Goal: Find specific page/section: Find specific page/section

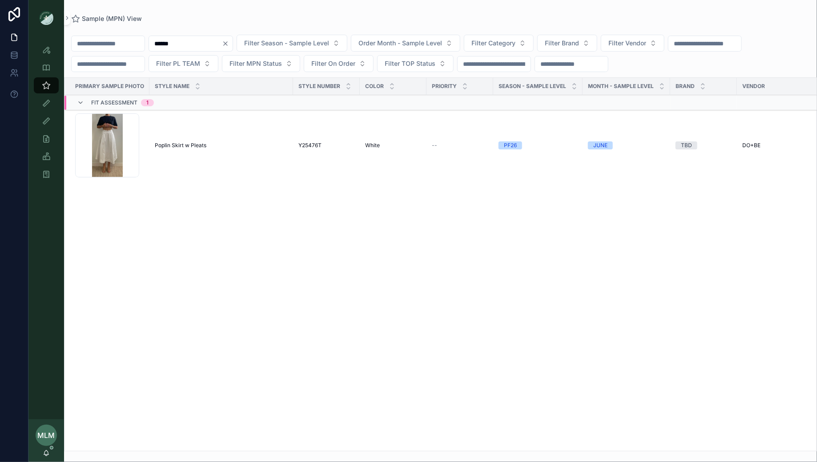
click at [233, 40] on button "Clear" at bounding box center [227, 43] width 11 height 7
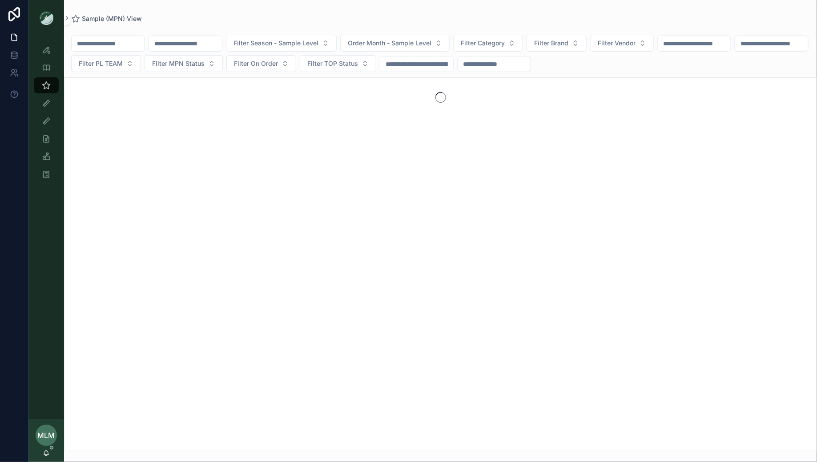
click at [179, 48] on input "scrollable content" at bounding box center [185, 43] width 73 height 12
paste input "**********"
type input "**********"
click at [242, 10] on div "**********" at bounding box center [440, 226] width 753 height 452
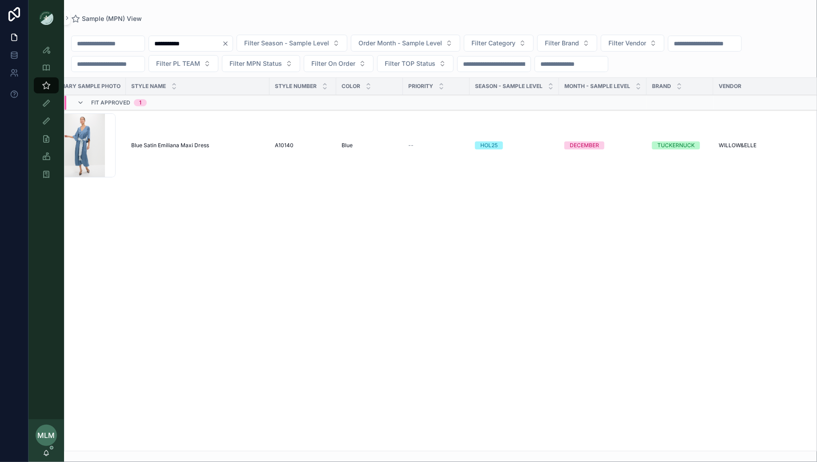
scroll to position [0, 23]
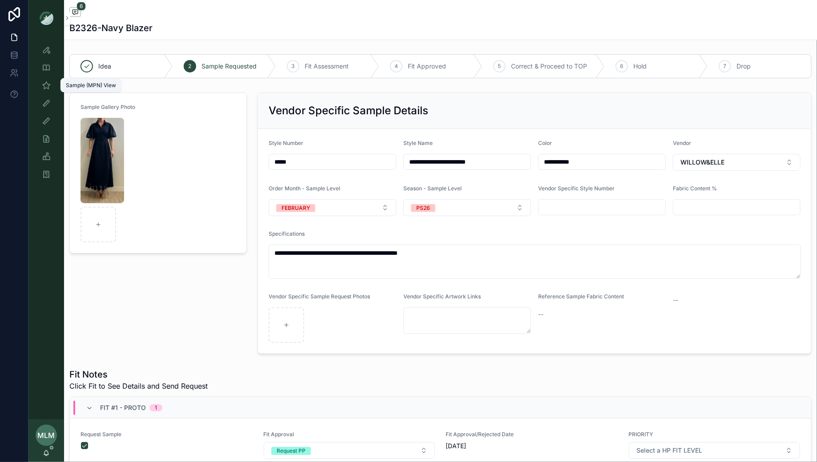
click at [44, 85] on icon "scrollable content" at bounding box center [46, 85] width 9 height 9
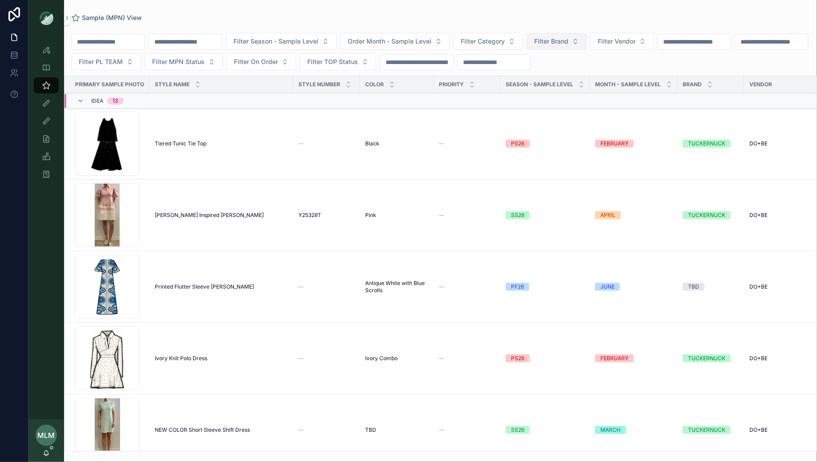
click at [569, 42] on span "Filter Brand" at bounding box center [551, 41] width 34 height 9
type input "**"
click at [574, 76] on div "TUCKERNUCK" at bounding box center [572, 77] width 124 height 14
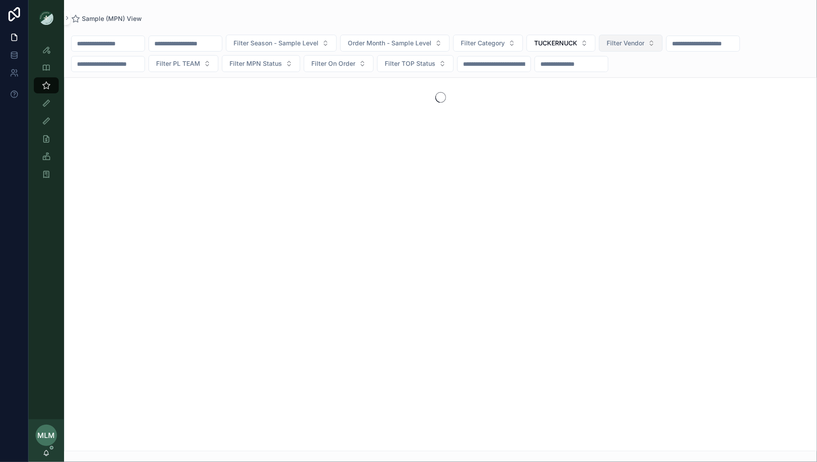
click at [645, 45] on span "Filter Vendor" at bounding box center [626, 43] width 38 height 9
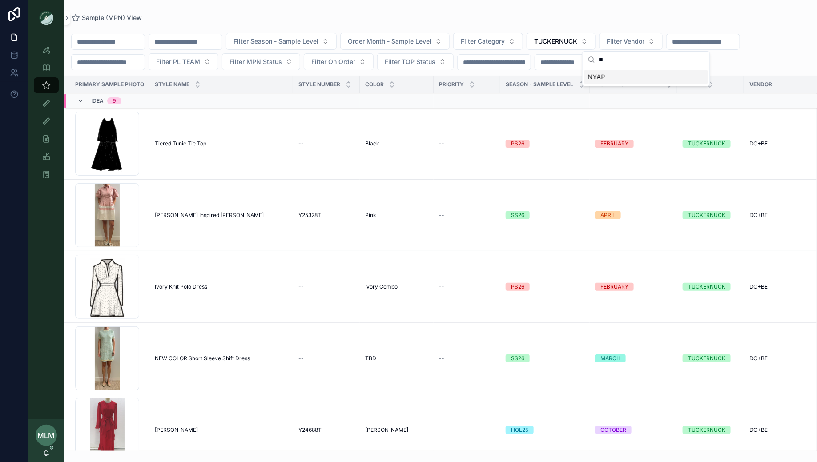
type input "**"
click at [638, 73] on div "NYAP" at bounding box center [647, 77] width 124 height 14
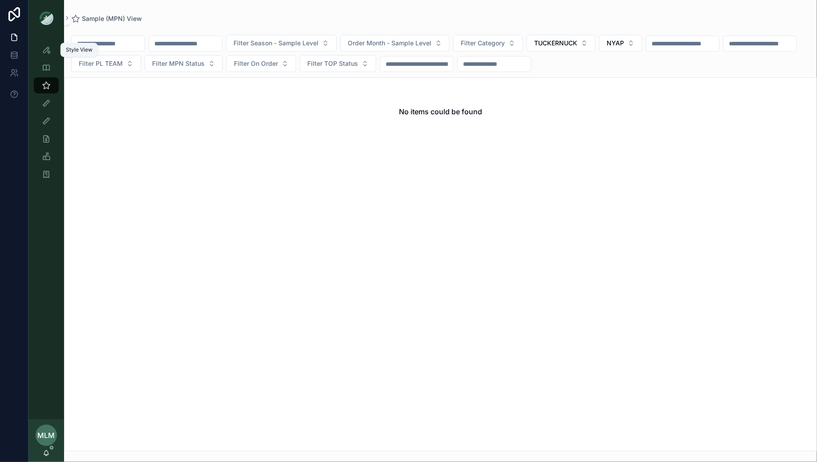
click at [47, 51] on icon "scrollable content" at bounding box center [46, 49] width 9 height 9
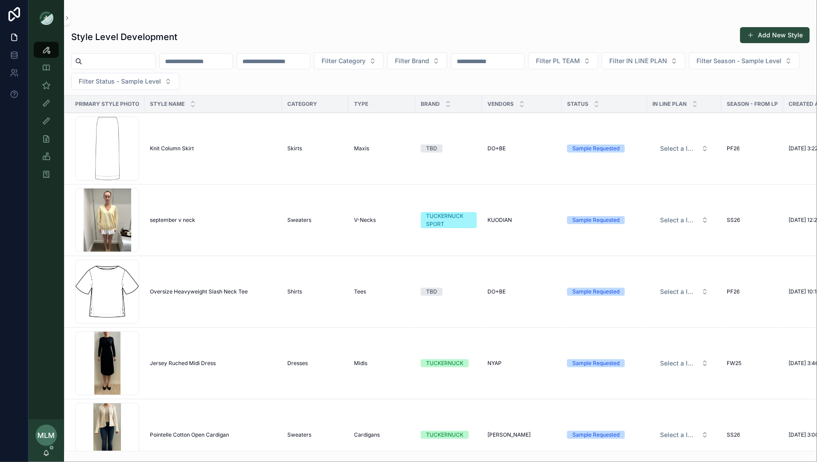
click at [506, 64] on input "scrollable content" at bounding box center [488, 61] width 73 height 12
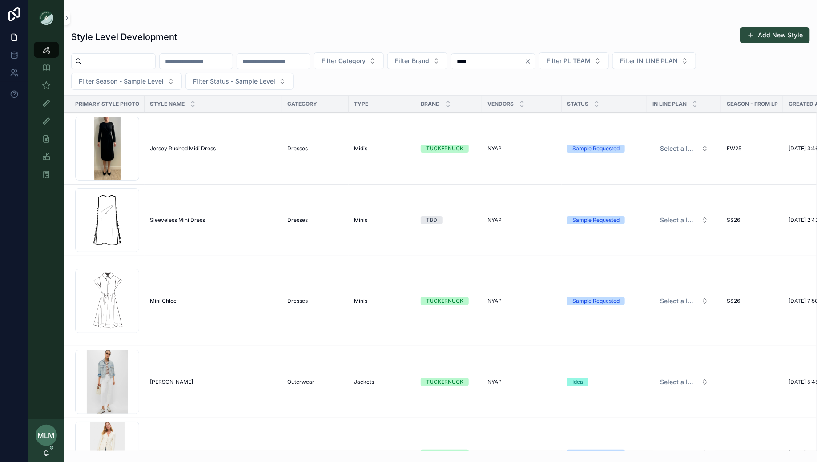
type input "****"
click at [477, 32] on div "Style Level Development Add New Style" at bounding box center [440, 37] width 739 height 20
click at [429, 60] on span "Filter Brand" at bounding box center [412, 61] width 34 height 9
type input "**"
click at [437, 97] on div "TUCKERNUCK" at bounding box center [442, 96] width 124 height 14
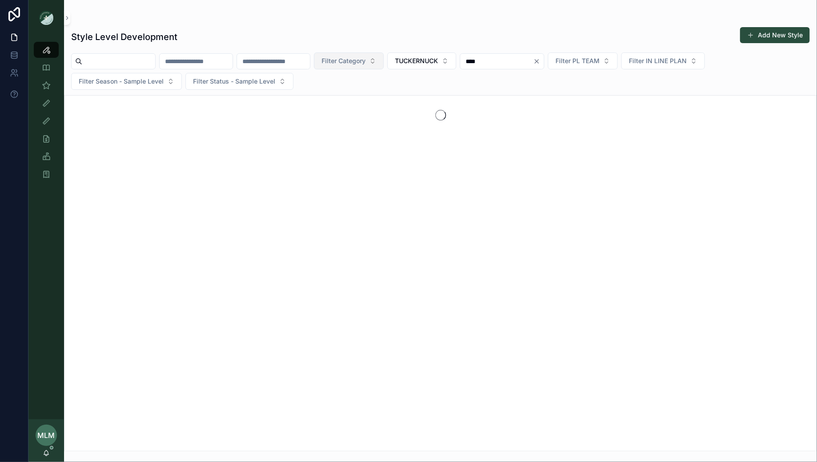
click at [366, 61] on span "Filter Category" at bounding box center [344, 61] width 44 height 9
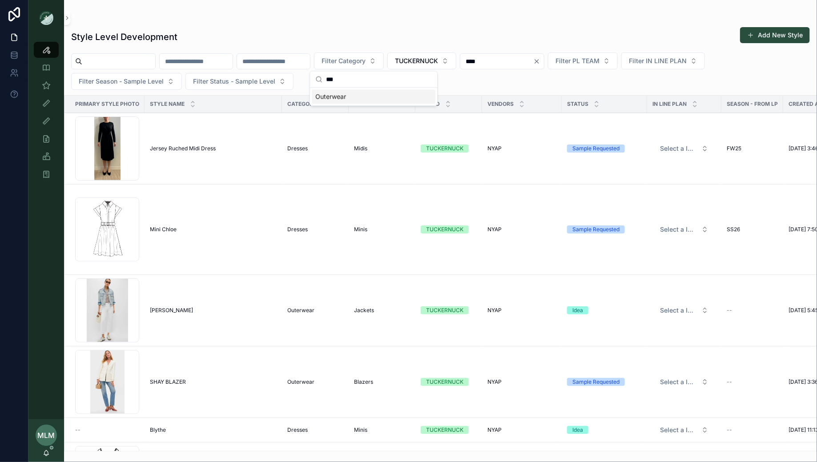
type input "***"
click at [348, 97] on div "Outerwear" at bounding box center [374, 96] width 124 height 14
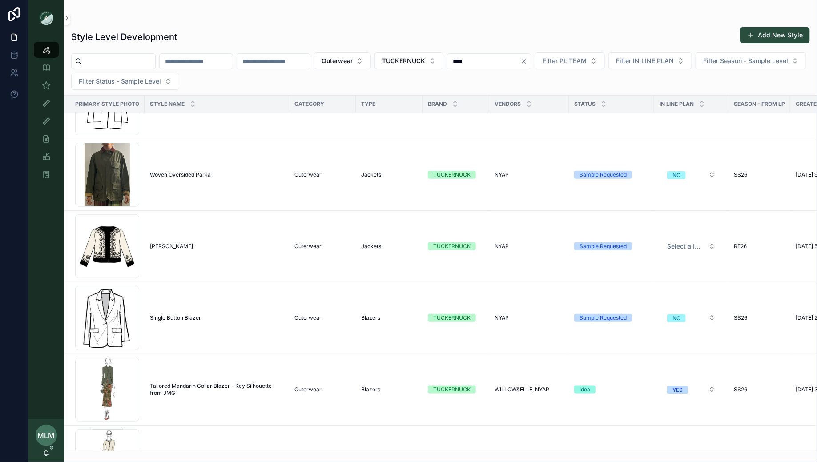
scroll to position [330, 0]
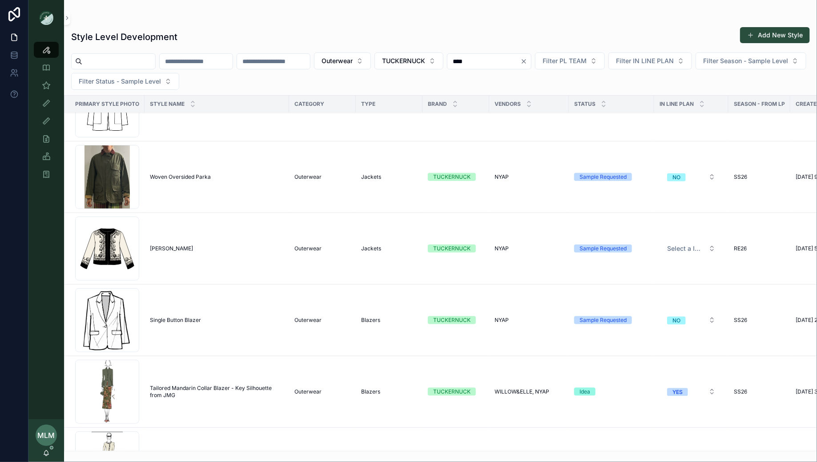
click at [181, 175] on span "Woven Oversided Parka" at bounding box center [180, 177] width 61 height 7
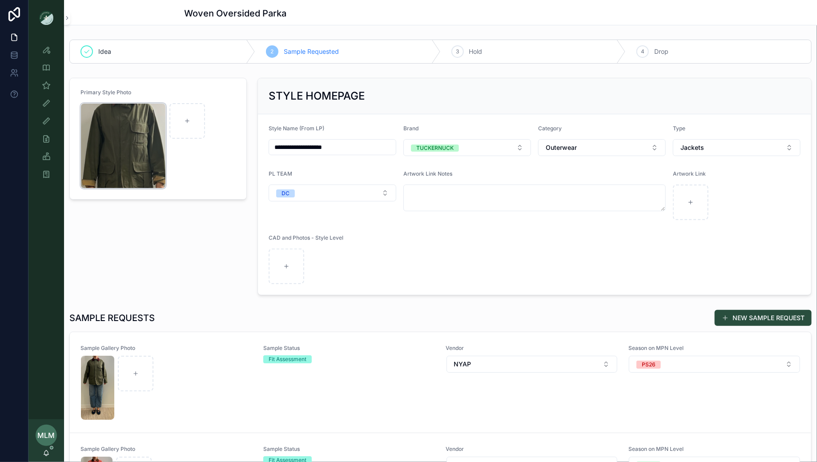
click at [124, 142] on div "Screenshot-2025-07-22-at-9.46.04-AM .png" at bounding box center [123, 145] width 85 height 85
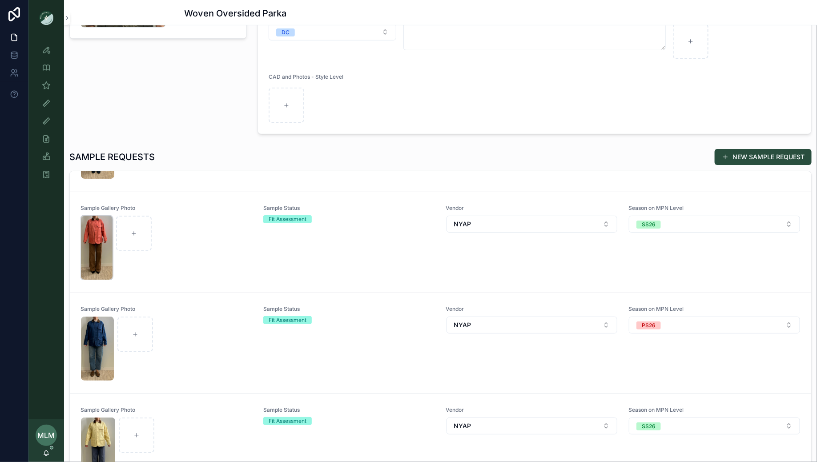
scroll to position [99, 0]
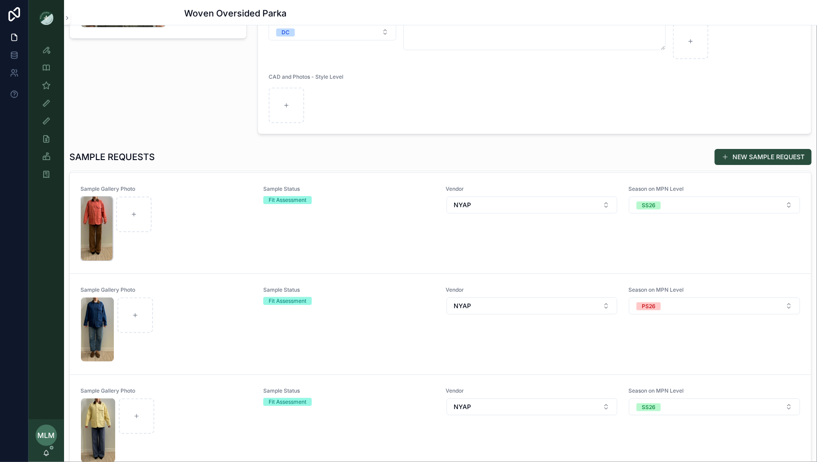
click at [95, 244] on img "scrollable content" at bounding box center [97, 229] width 32 height 64
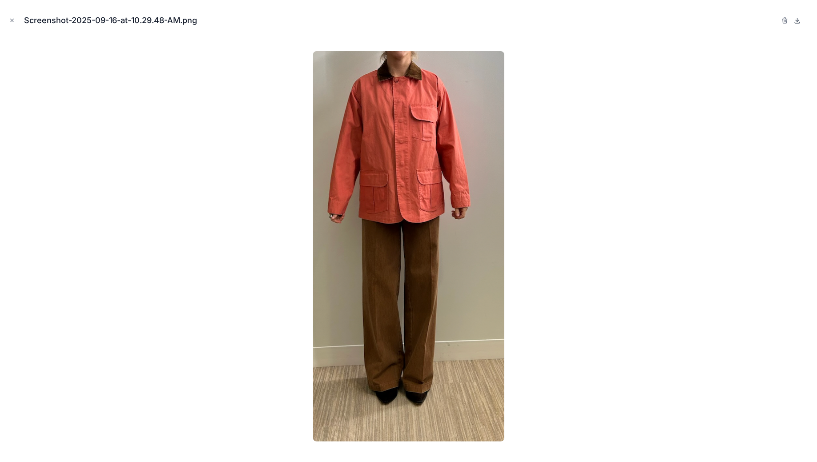
click at [799, 20] on icon at bounding box center [797, 20] width 7 height 7
click at [12, 19] on icon "Close modal" at bounding box center [12, 20] width 6 height 6
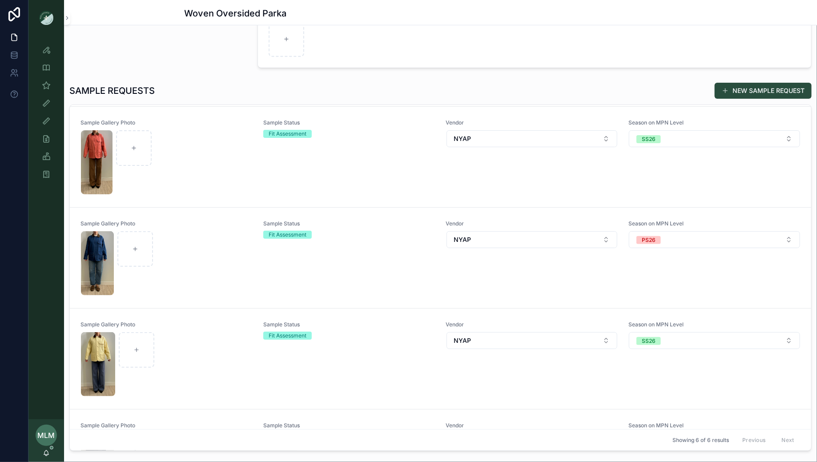
scroll to position [230, 0]
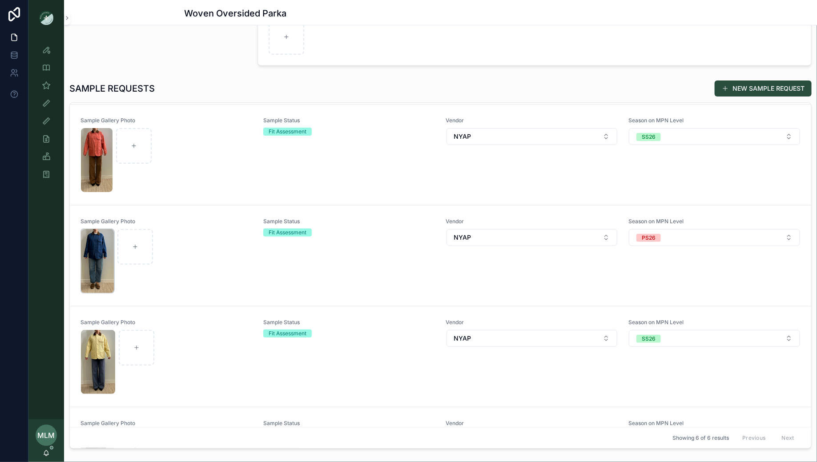
click at [88, 245] on img "scrollable content" at bounding box center [97, 261] width 33 height 64
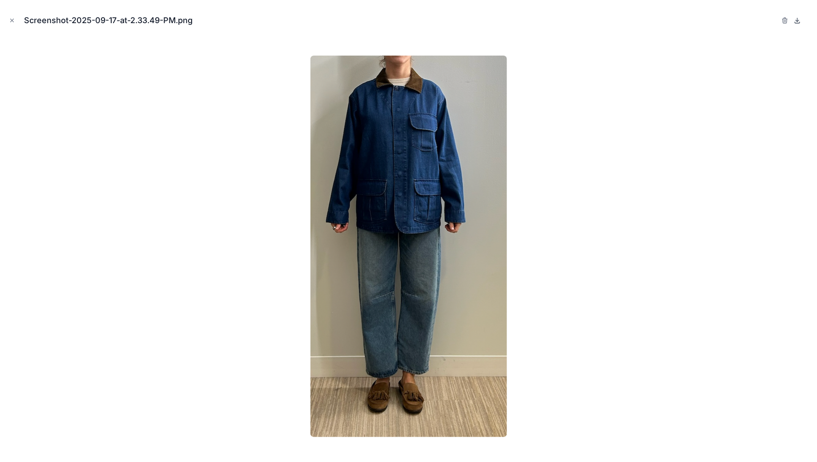
click at [798, 21] on icon at bounding box center [798, 20] width 0 height 4
click at [12, 20] on icon "Close modal" at bounding box center [12, 20] width 6 height 6
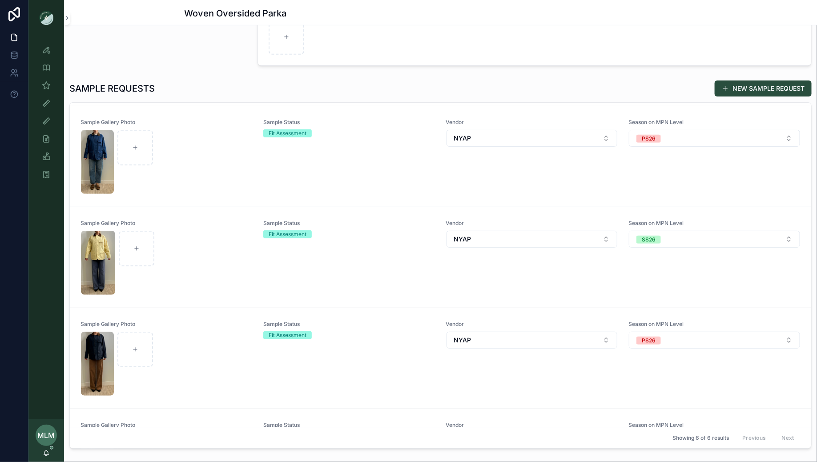
scroll to position [207, 0]
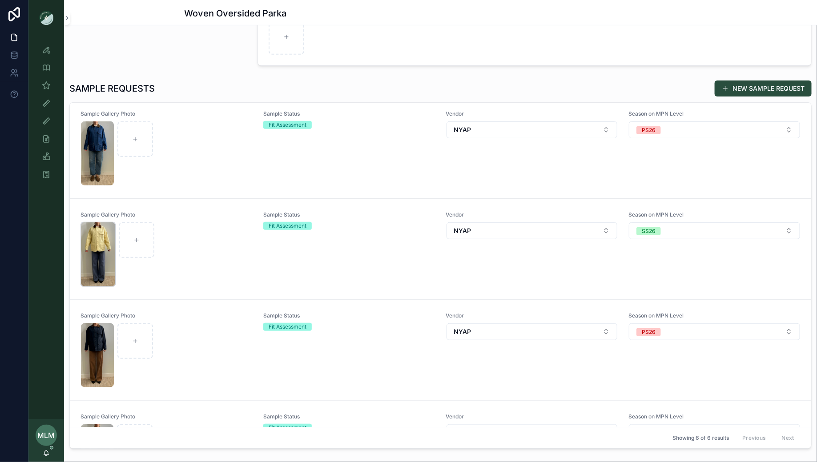
click at [101, 256] on img "scrollable content" at bounding box center [98, 254] width 34 height 64
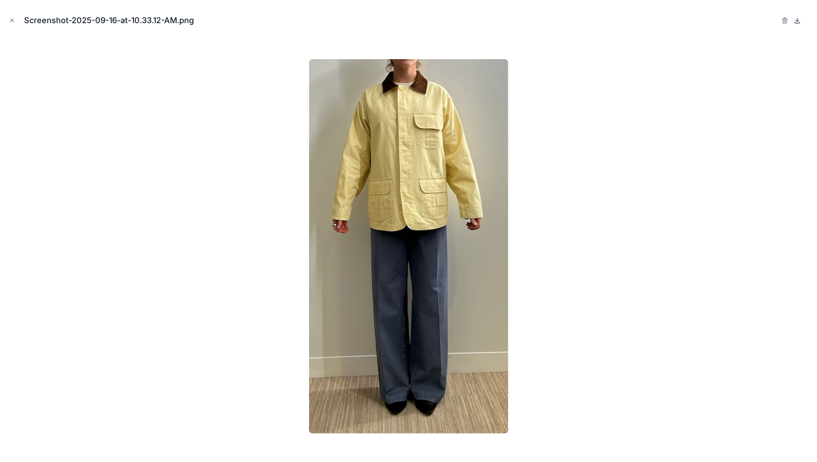
click at [799, 21] on icon at bounding box center [797, 20] width 7 height 7
click at [12, 21] on icon "Close modal" at bounding box center [12, 20] width 6 height 6
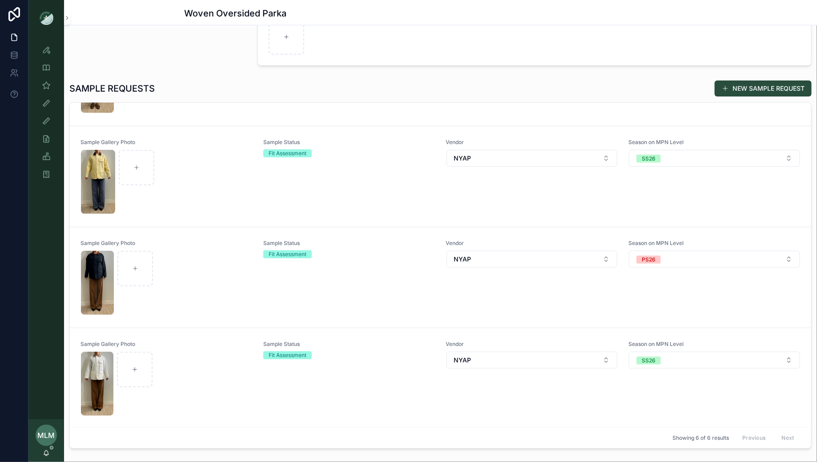
scroll to position [278, 0]
click at [81, 271] on img "scrollable content" at bounding box center [97, 284] width 33 height 64
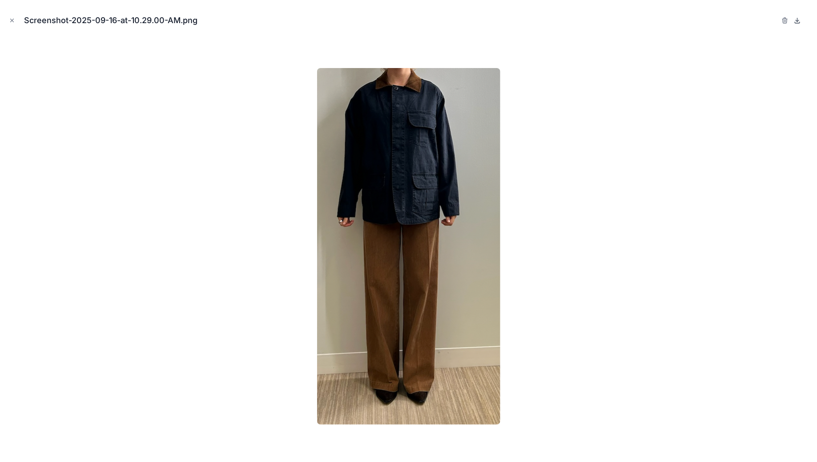
click at [800, 21] on icon at bounding box center [797, 20] width 7 height 7
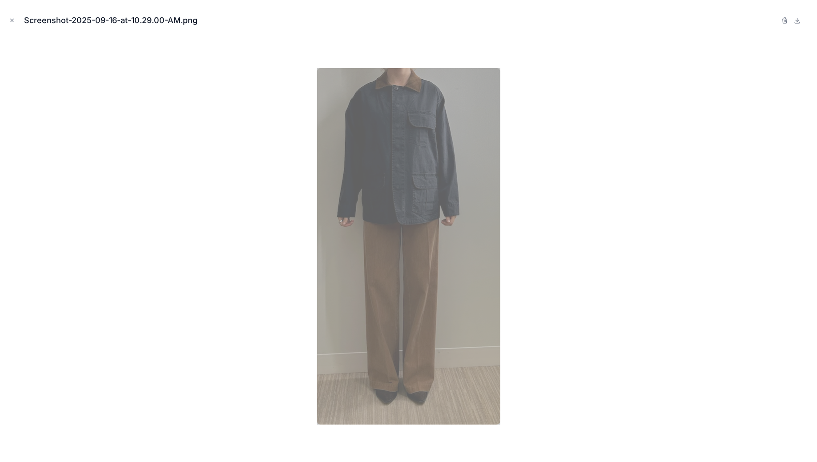
click at [619, 23] on div "Screenshot-2025-09-16-at-10.29.00-AM.png" at bounding box center [408, 20] width 803 height 27
click at [636, 70] on div at bounding box center [408, 246] width 803 height 418
click at [665, 116] on div at bounding box center [408, 246] width 803 height 418
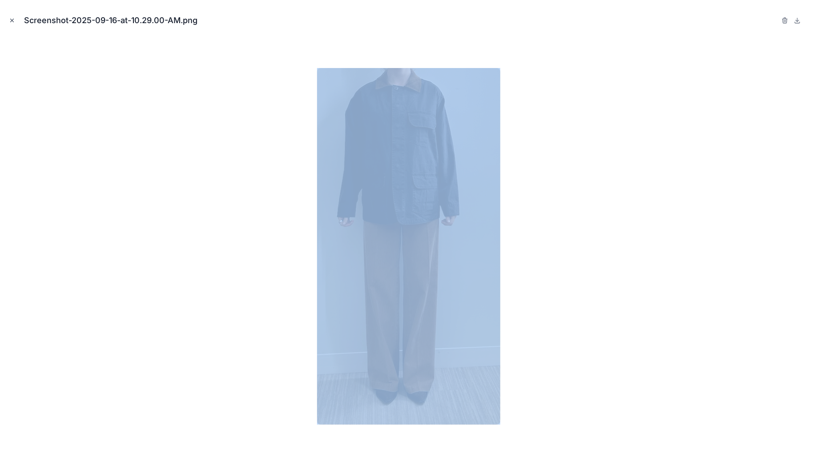
click at [10, 21] on icon "Close modal" at bounding box center [12, 20] width 6 height 6
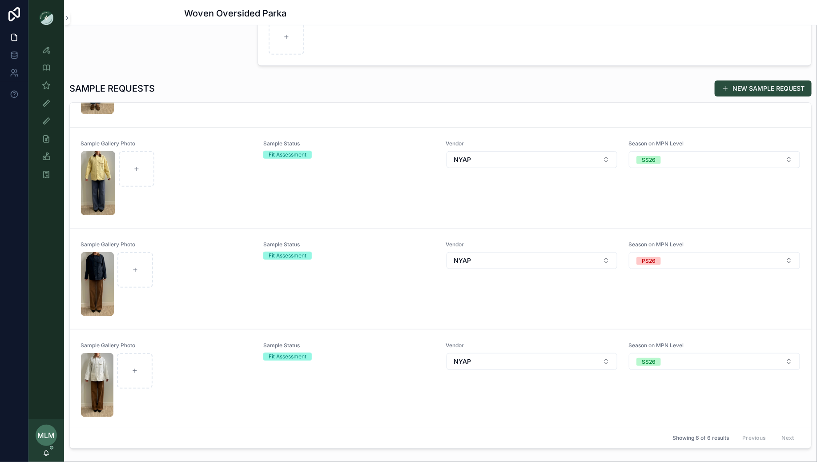
click at [41, 86] on div "Sample (MPN) View" at bounding box center [46, 85] width 14 height 14
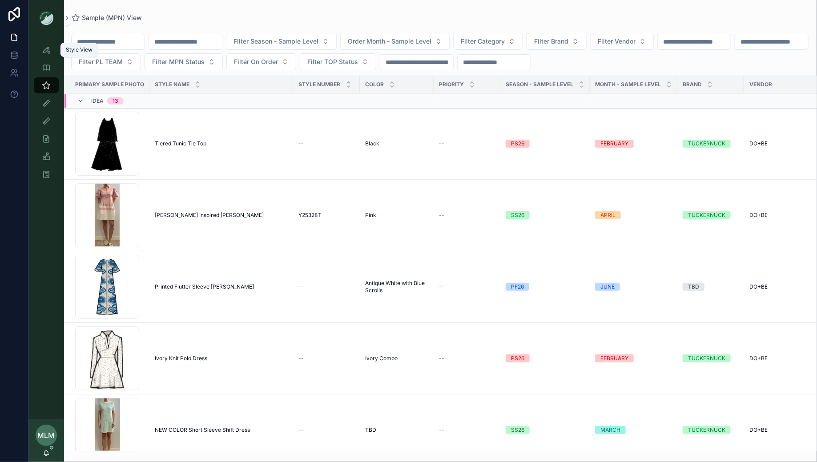
click at [48, 51] on icon "scrollable content" at bounding box center [46, 49] width 9 height 9
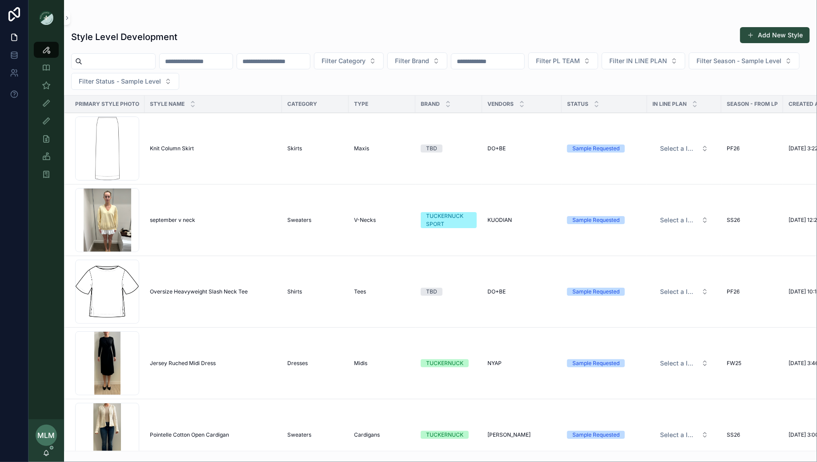
click at [209, 57] on input "scrollable content" at bounding box center [196, 61] width 73 height 12
type input "*******"
click at [288, 36] on div "Style Level Development Add New Style" at bounding box center [440, 37] width 739 height 20
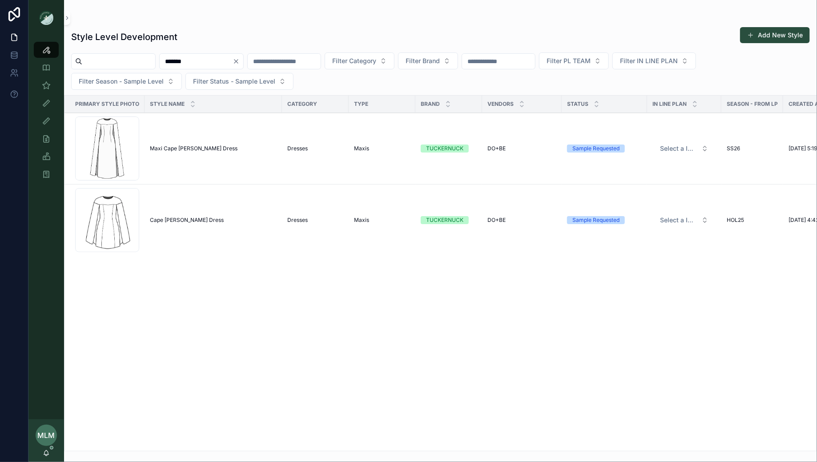
click at [181, 146] on span "Maxi Cape [PERSON_NAME] Dress" at bounding box center [194, 148] width 88 height 7
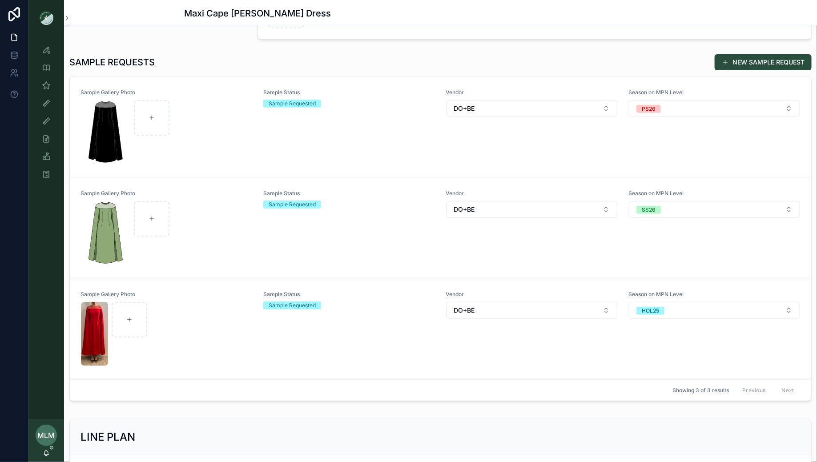
scroll to position [267, 0]
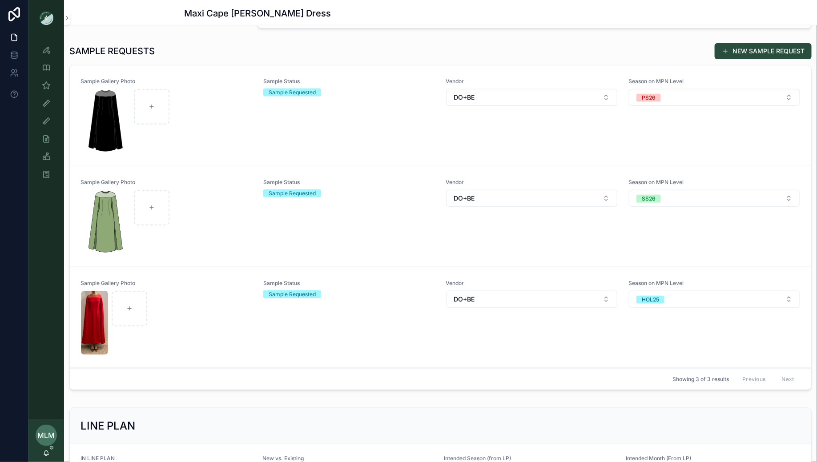
click at [213, 311] on div "scrollable content" at bounding box center [166, 323] width 171 height 64
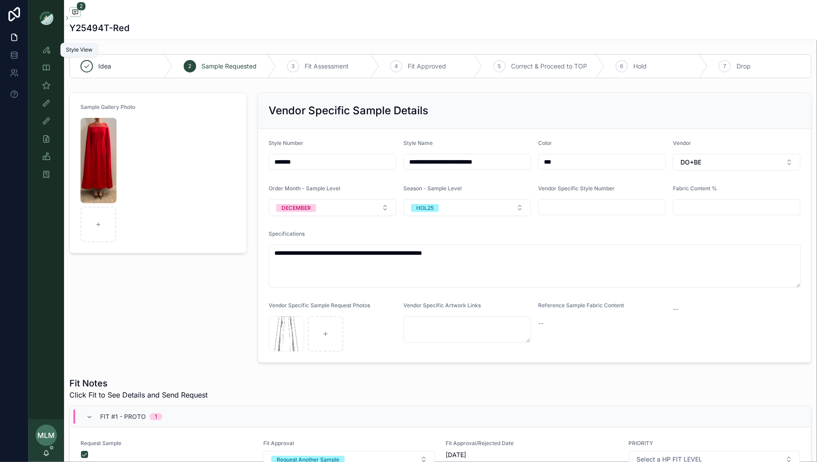
click at [44, 55] on div "Style View" at bounding box center [46, 50] width 14 height 14
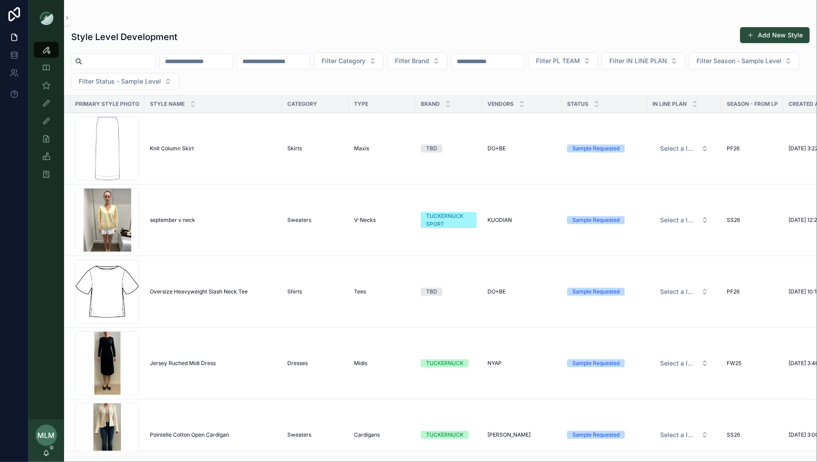
click at [198, 62] on input "scrollable content" at bounding box center [196, 61] width 73 height 12
click at [298, 60] on input "scrollable content" at bounding box center [273, 61] width 73 height 12
paste input "*******"
type input "*******"
click at [315, 31] on div "Style Level Development Add New Style" at bounding box center [440, 37] width 739 height 20
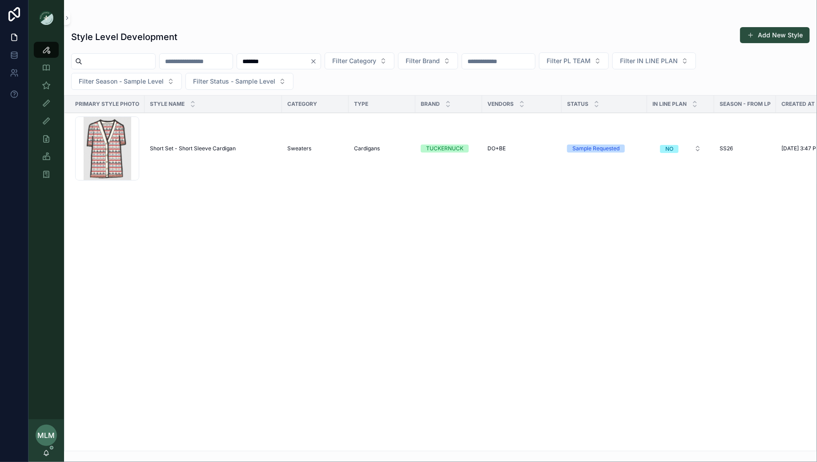
click at [186, 146] on span "Short Set - Short Sleeve Cardigan" at bounding box center [193, 148] width 86 height 7
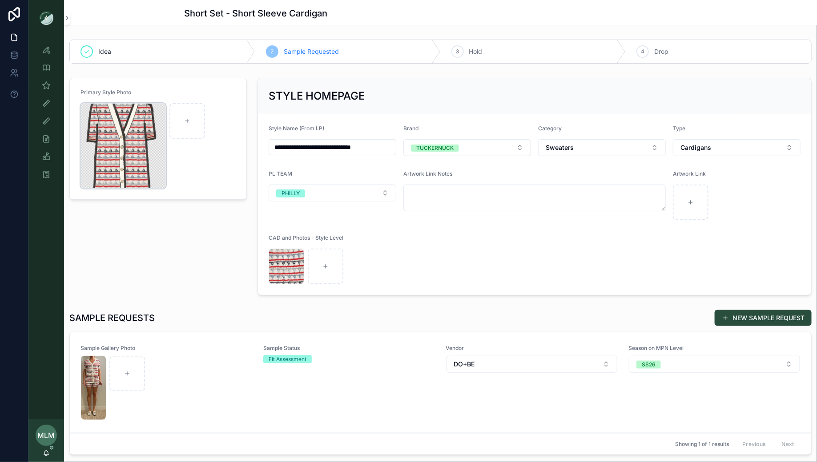
click at [118, 125] on div "Screenshot-2025-07-23-at-3.45.22-PM .png" at bounding box center [123, 145] width 85 height 85
click at [85, 388] on img "scrollable content" at bounding box center [93, 388] width 25 height 64
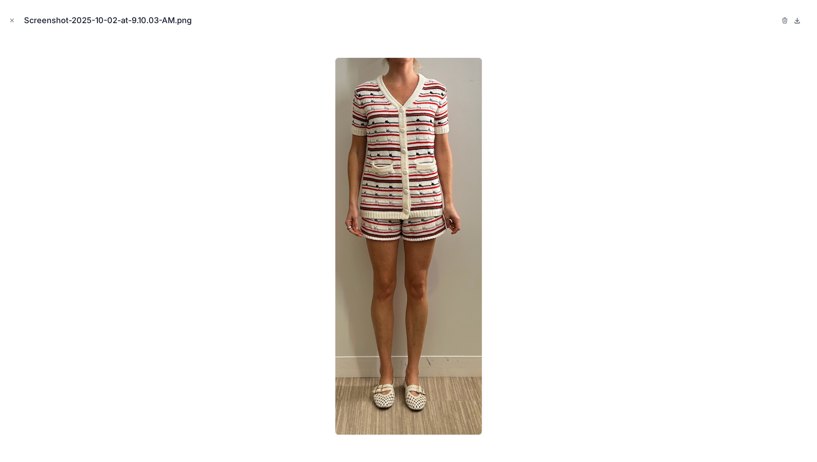
click at [800, 20] on icon at bounding box center [797, 20] width 7 height 7
click at [13, 22] on icon "Close modal" at bounding box center [12, 20] width 3 height 3
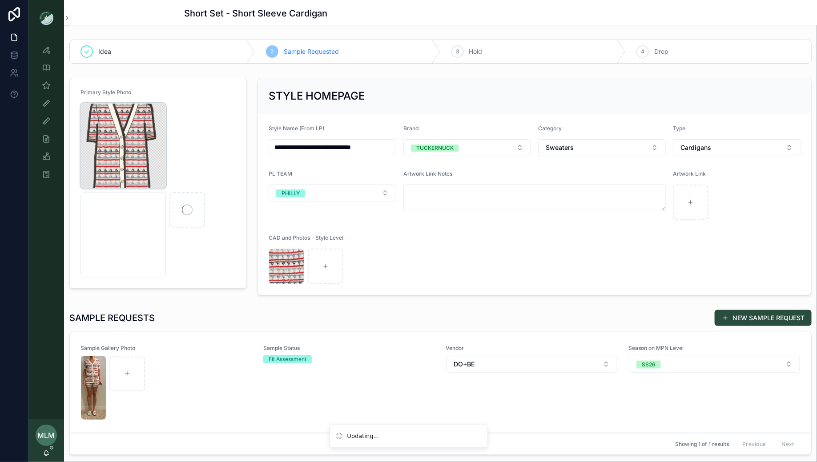
click at [127, 125] on div "Screenshot-2025-07-23-at-3.45.22-PM .png" at bounding box center [123, 145] width 85 height 85
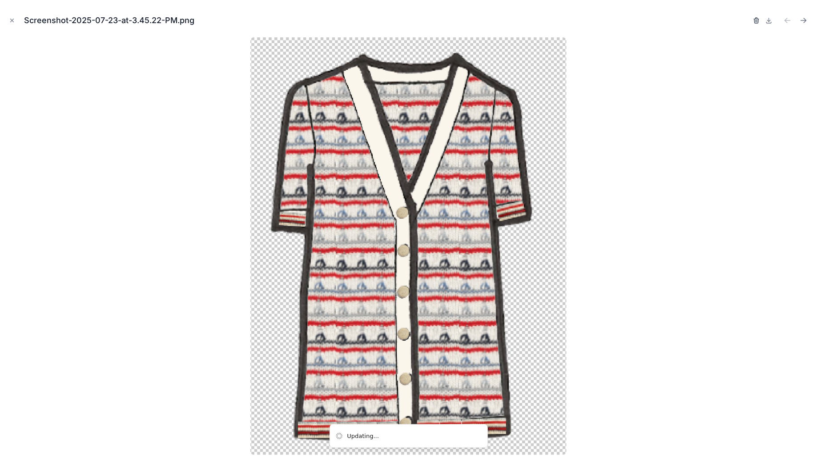
click at [758, 19] on icon "button" at bounding box center [757, 18] width 2 height 1
click at [746, 19] on icon "button" at bounding box center [748, 19] width 5 height 0
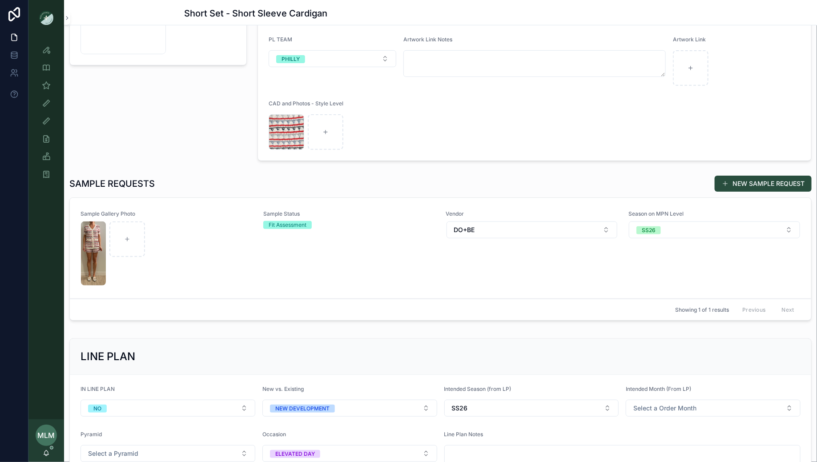
scroll to position [141, 0]
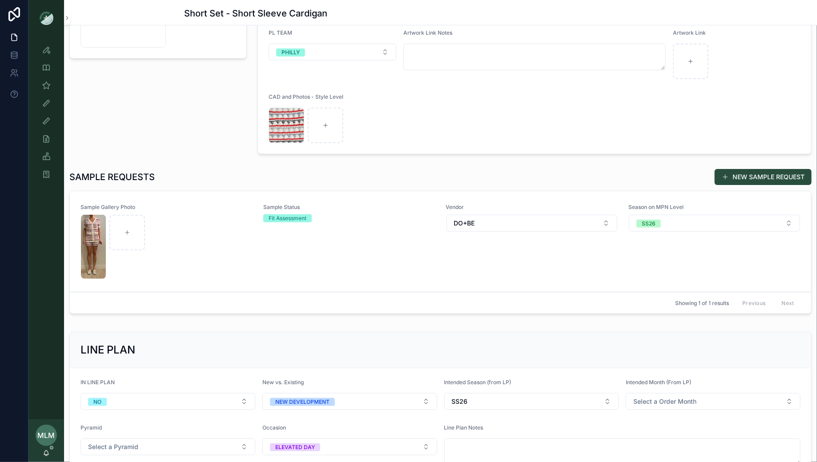
click at [219, 256] on div "scrollable content" at bounding box center [166, 247] width 171 height 64
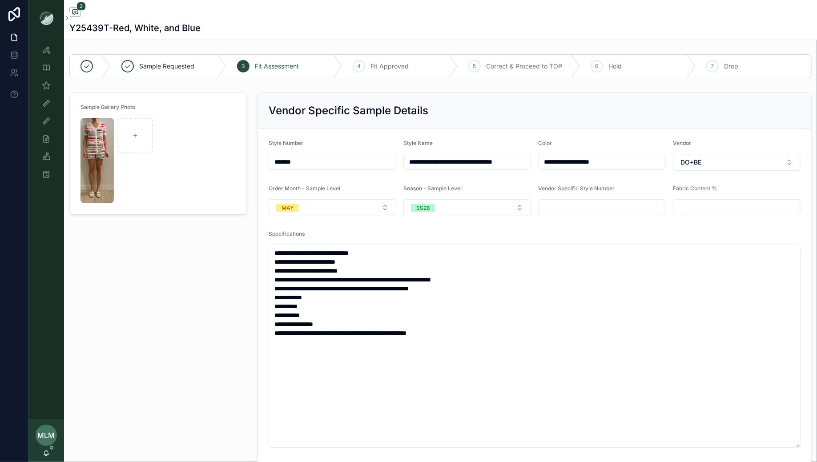
click at [44, 94] on div "Fit View" at bounding box center [46, 103] width 36 height 18
click at [47, 88] on icon "scrollable content" at bounding box center [46, 85] width 9 height 9
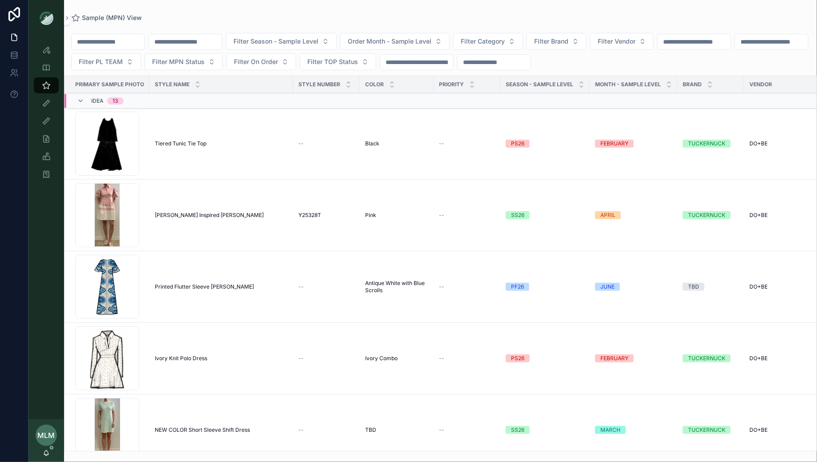
click at [206, 40] on input "scrollable content" at bounding box center [185, 42] width 73 height 12
paste input "*******"
type input "*******"
click at [295, 12] on div "Sample (MPN) View ******* Filter Season - Sample Level Order Month - Sample Lev…" at bounding box center [440, 226] width 753 height 452
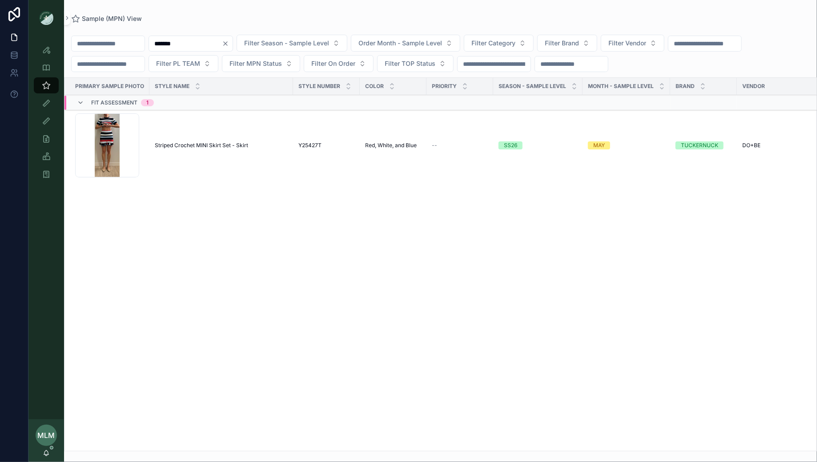
click at [206, 145] on span "Striped Crochet MINI Skirt Set - Skirt" at bounding box center [201, 145] width 93 height 7
